Goal: Find specific page/section: Find specific page/section

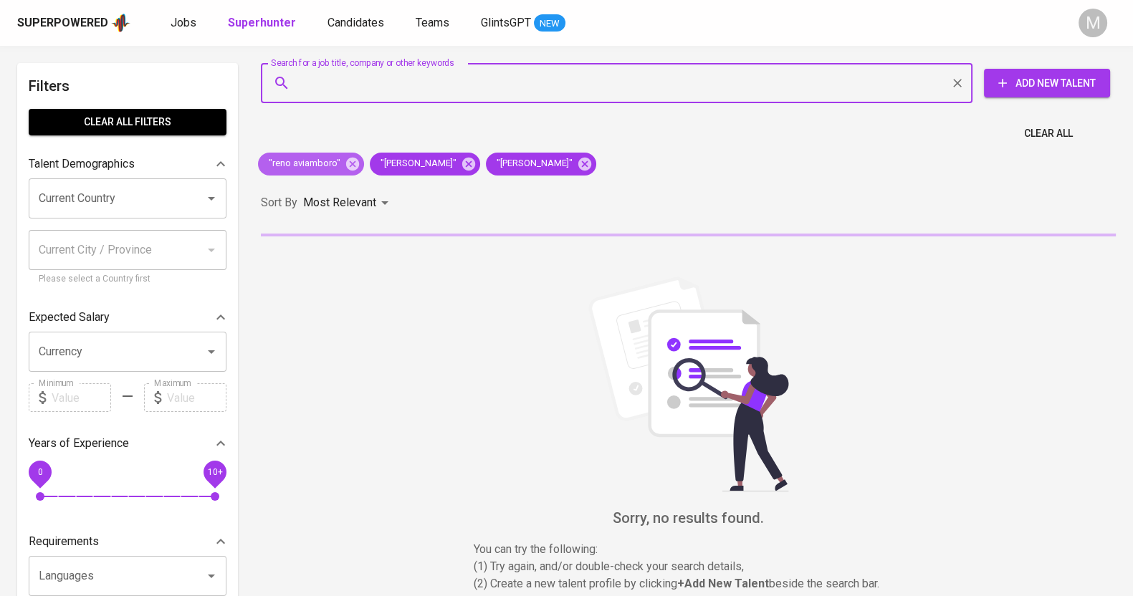
click at [352, 166] on icon at bounding box center [353, 164] width 16 height 16
click at [486, 164] on div ""[PERSON_NAME]"" at bounding box center [541, 164] width 110 height 23
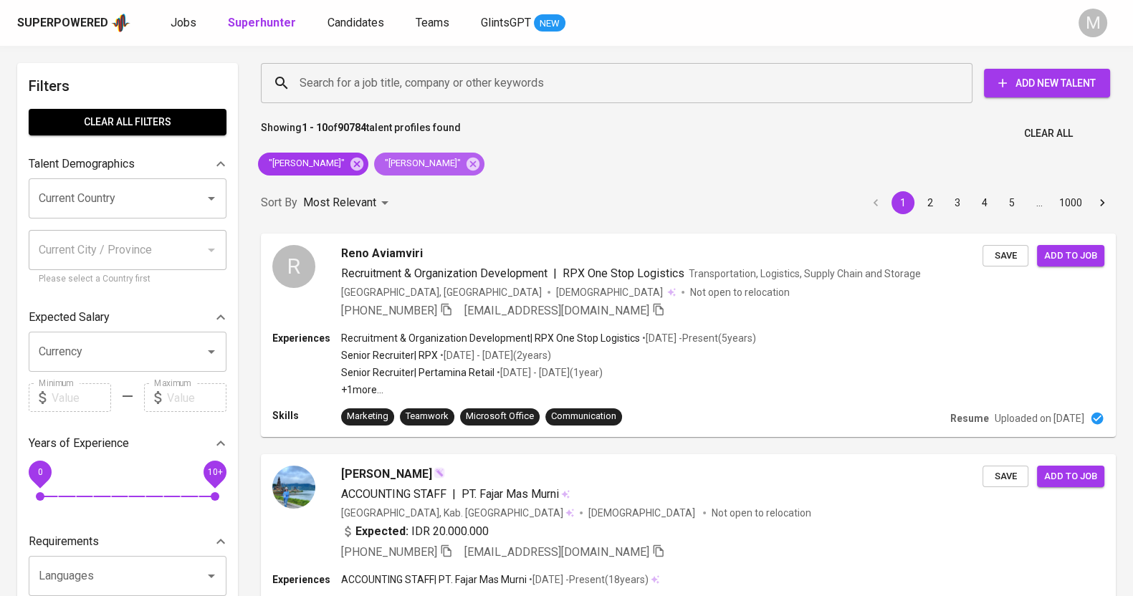
click at [466, 163] on icon at bounding box center [472, 163] width 13 height 13
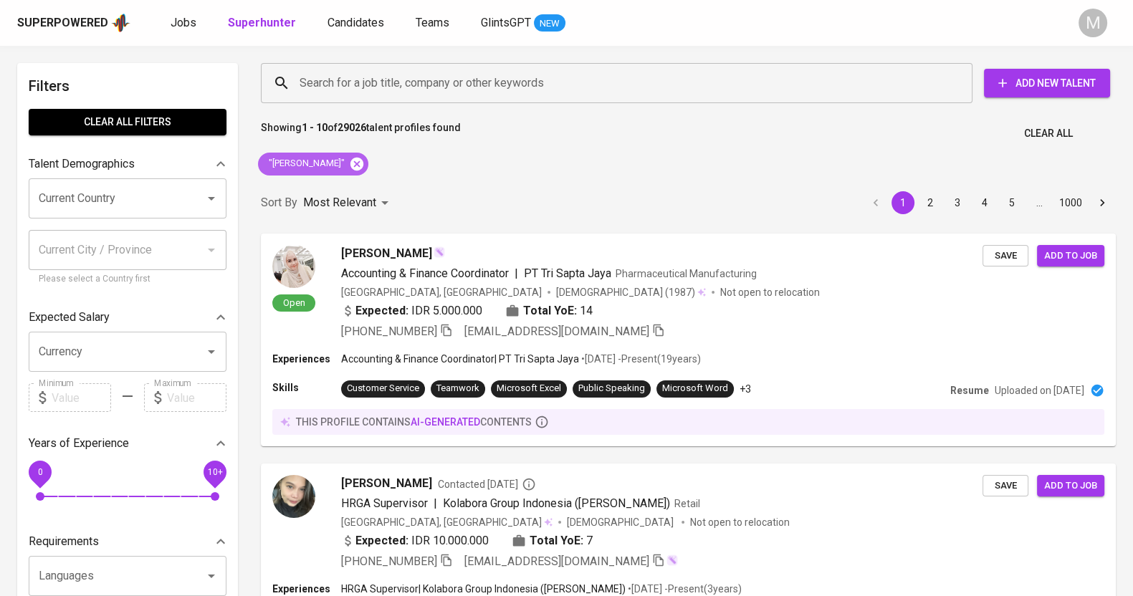
click at [355, 160] on icon at bounding box center [356, 163] width 13 height 13
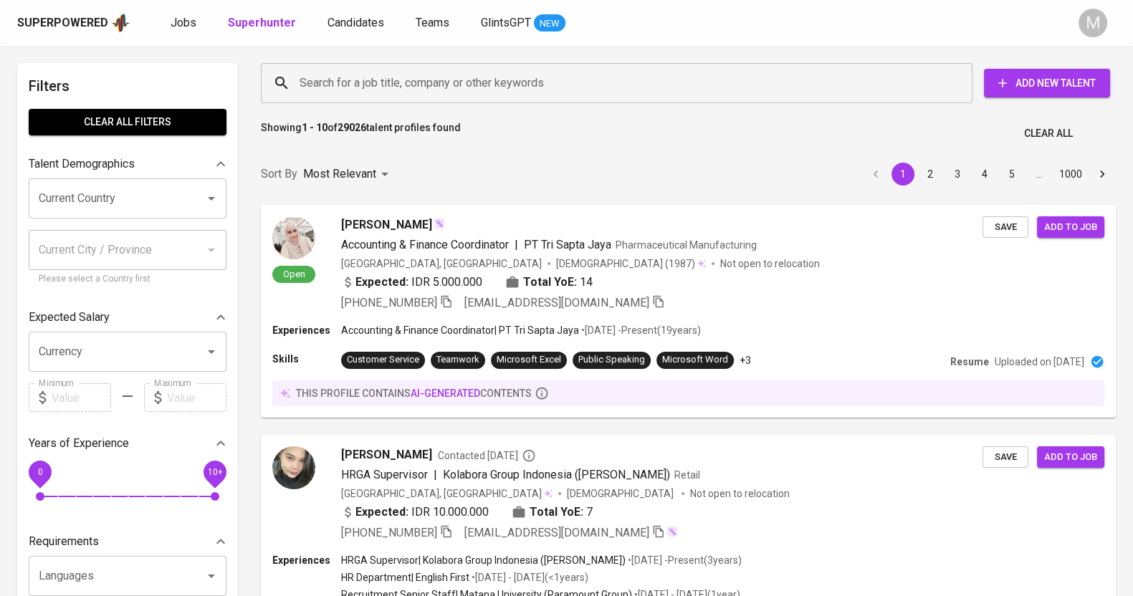
click at [563, 90] on input "Search for a job title, company or other keywords" at bounding box center [620, 82] width 648 height 27
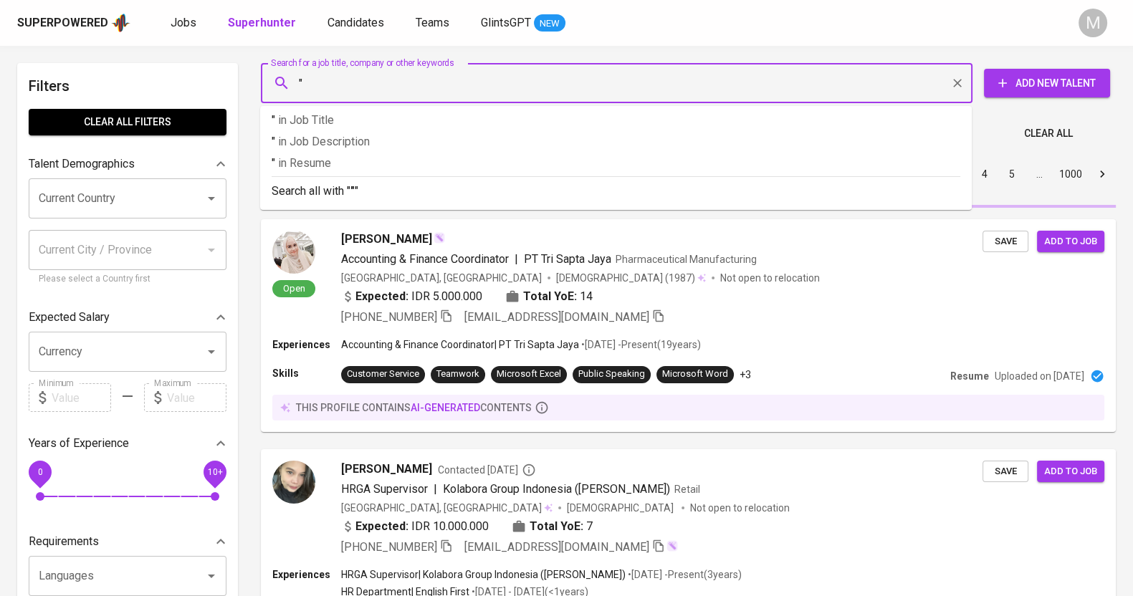
paste input "Meishya"
type input ""Meishya cantika""
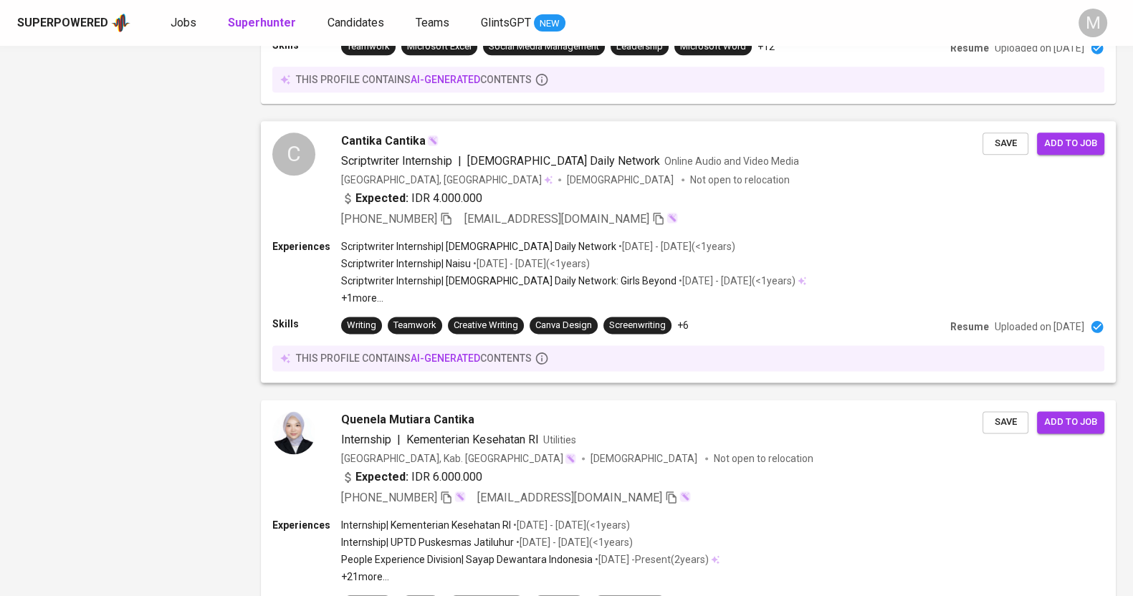
scroll to position [2399, 0]
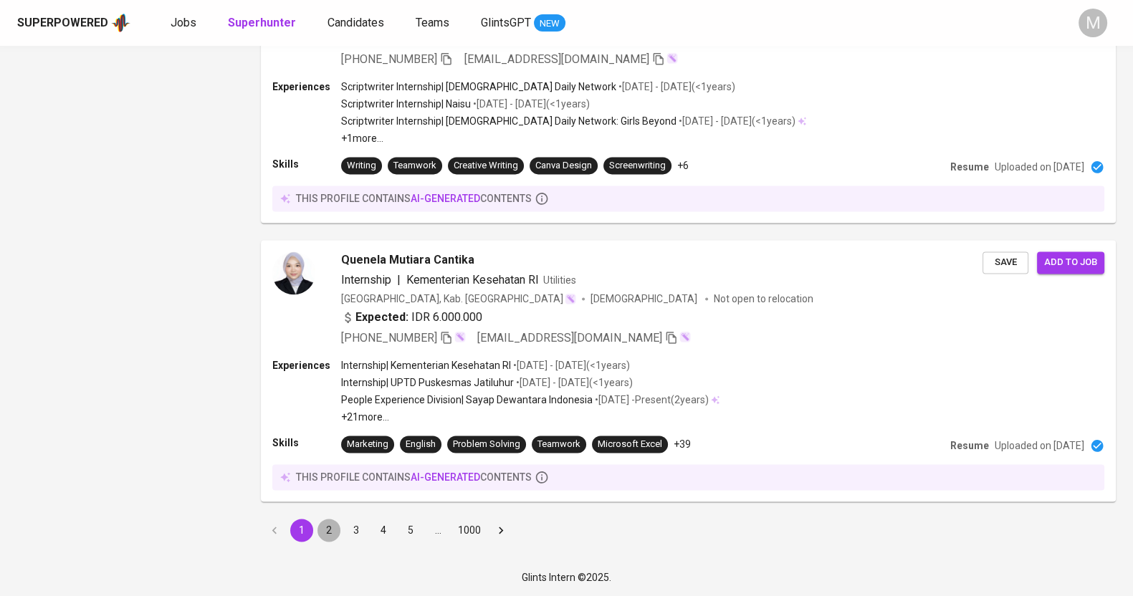
click at [333, 524] on button "2" at bounding box center [328, 530] width 23 height 23
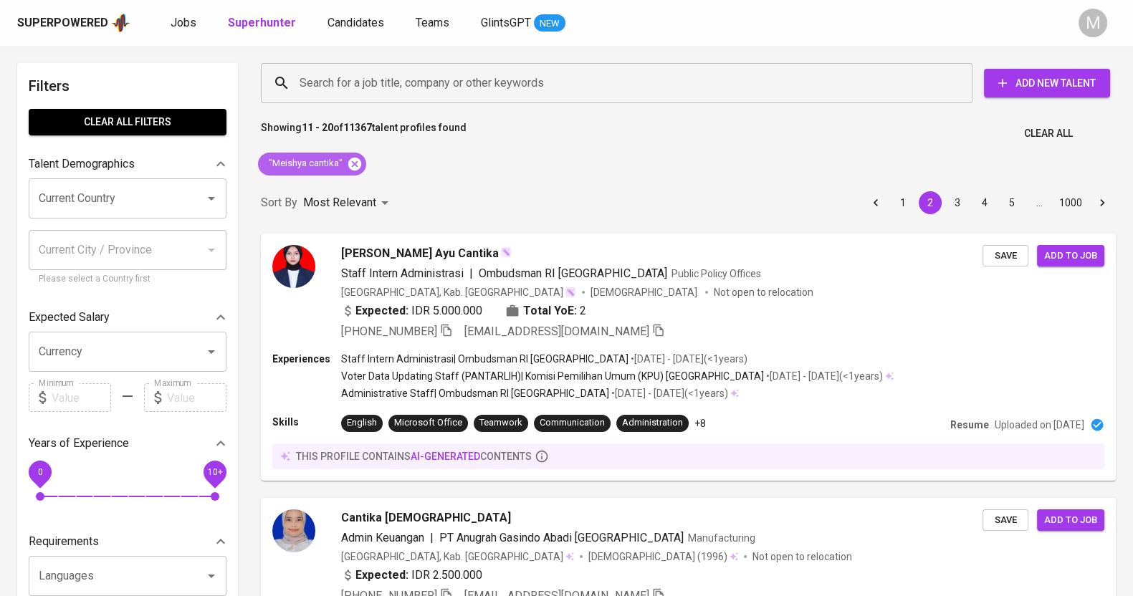
click at [349, 162] on icon at bounding box center [354, 163] width 13 height 13
click at [399, 80] on input "Search for a job title, company or other keywords" at bounding box center [620, 82] width 648 height 27
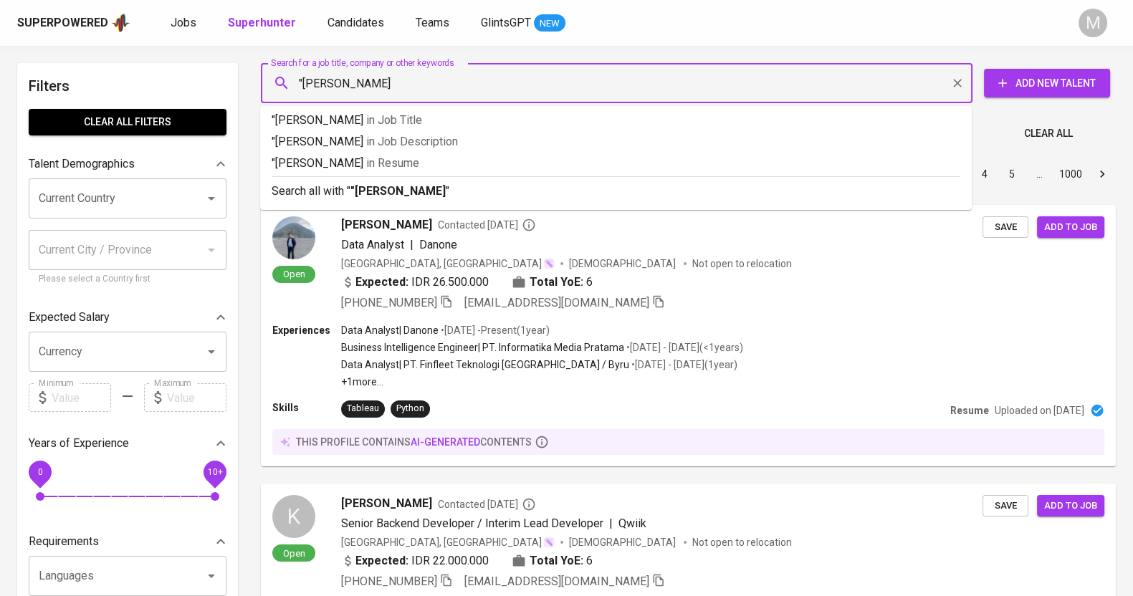
type input ""[PERSON_NAME]""
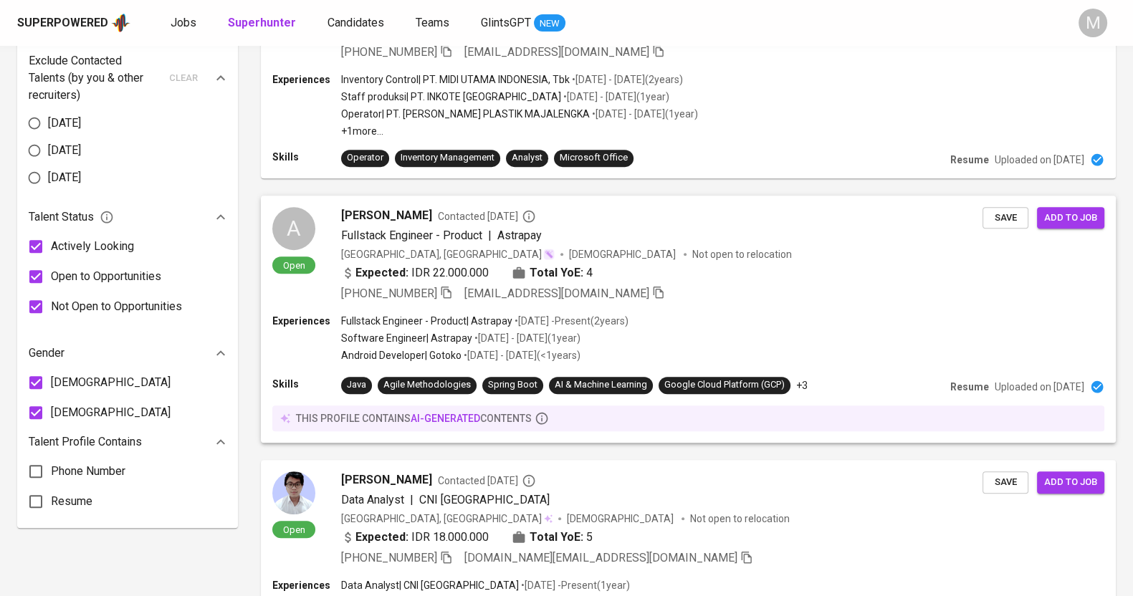
scroll to position [448, 0]
